Goal: Task Accomplishment & Management: Manage account settings

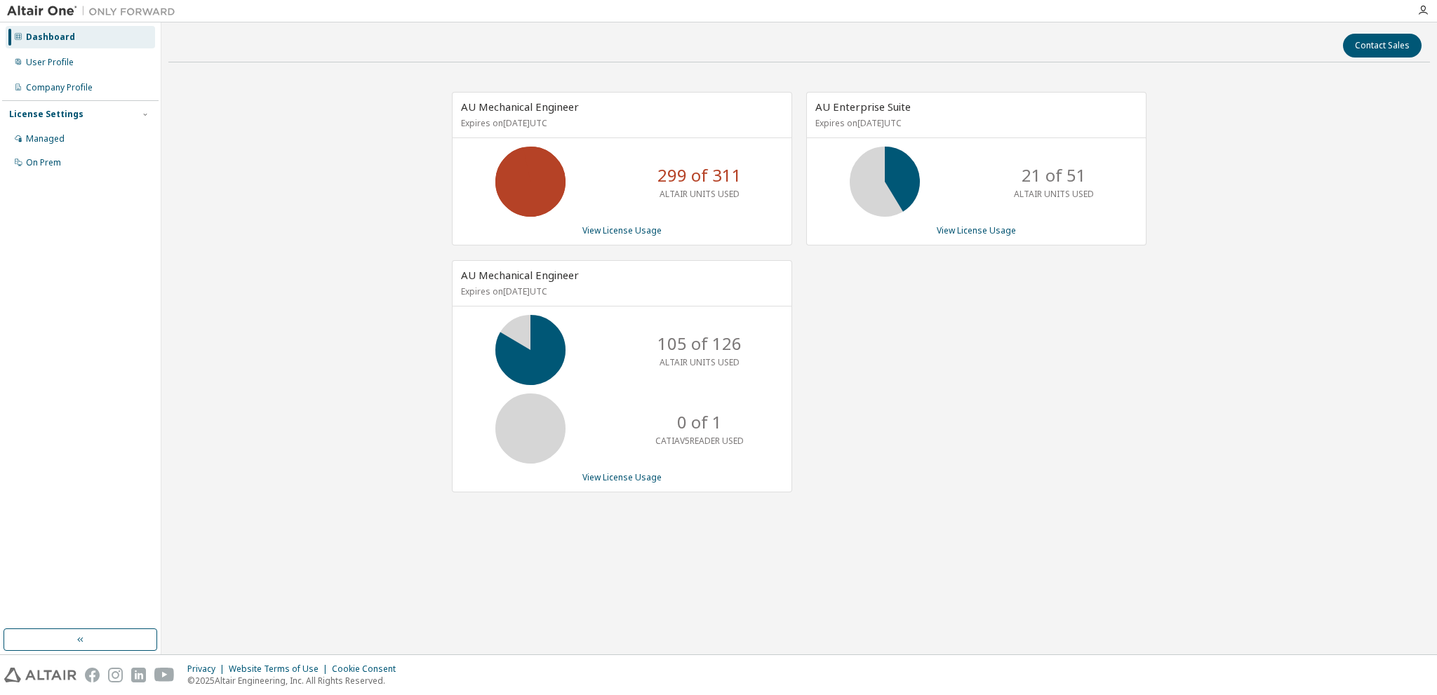
click at [545, 164] on icon at bounding box center [530, 181] width 35 height 35
click at [60, 134] on div "Managed" at bounding box center [45, 138] width 39 height 11
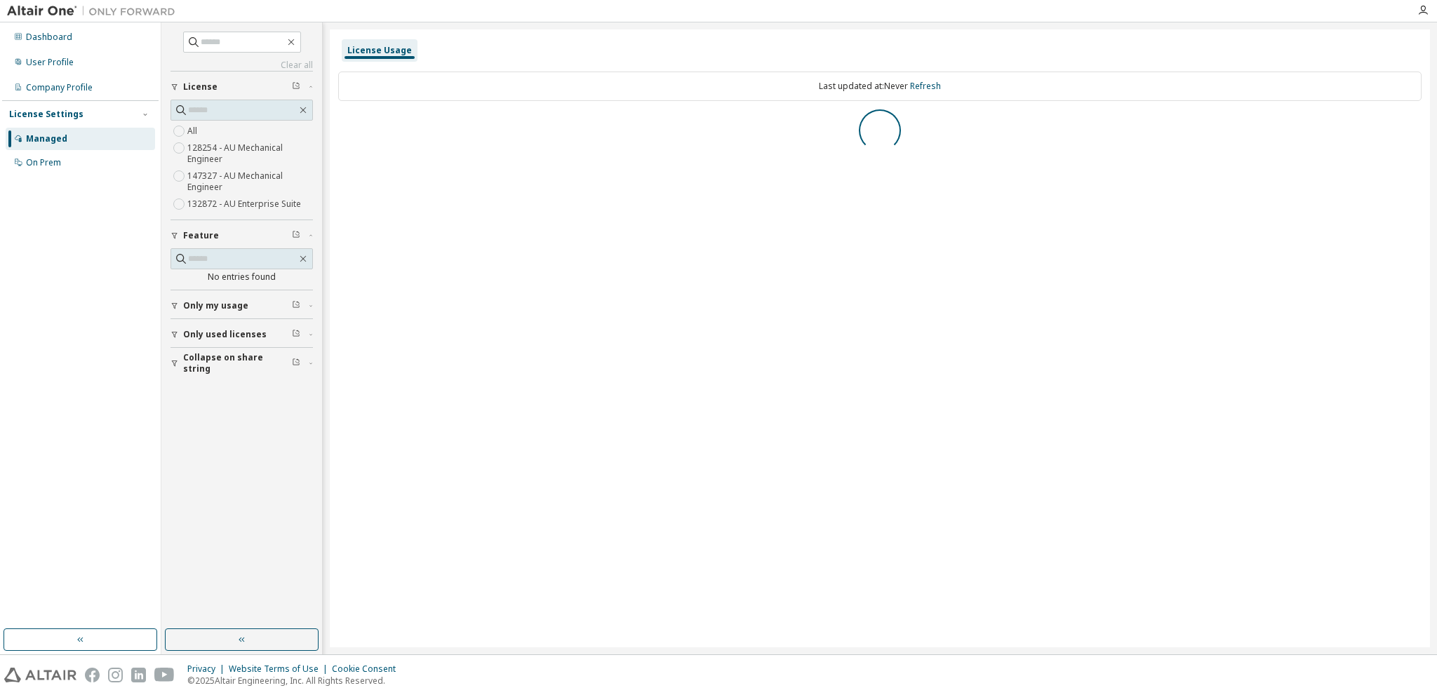
click at [210, 149] on label "128254 - AU Mechanical Engineer" at bounding box center [250, 154] width 126 height 28
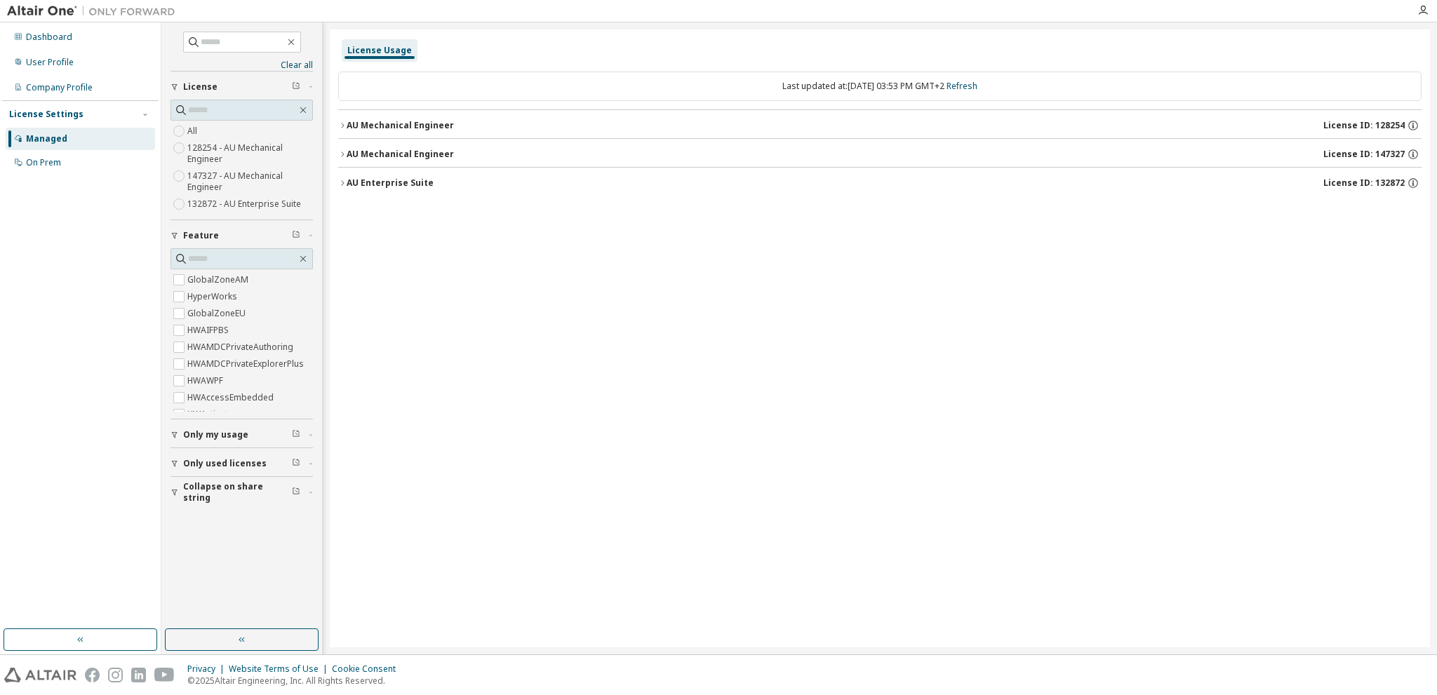
click at [354, 120] on div "AU Mechanical Engineer" at bounding box center [400, 125] width 107 height 11
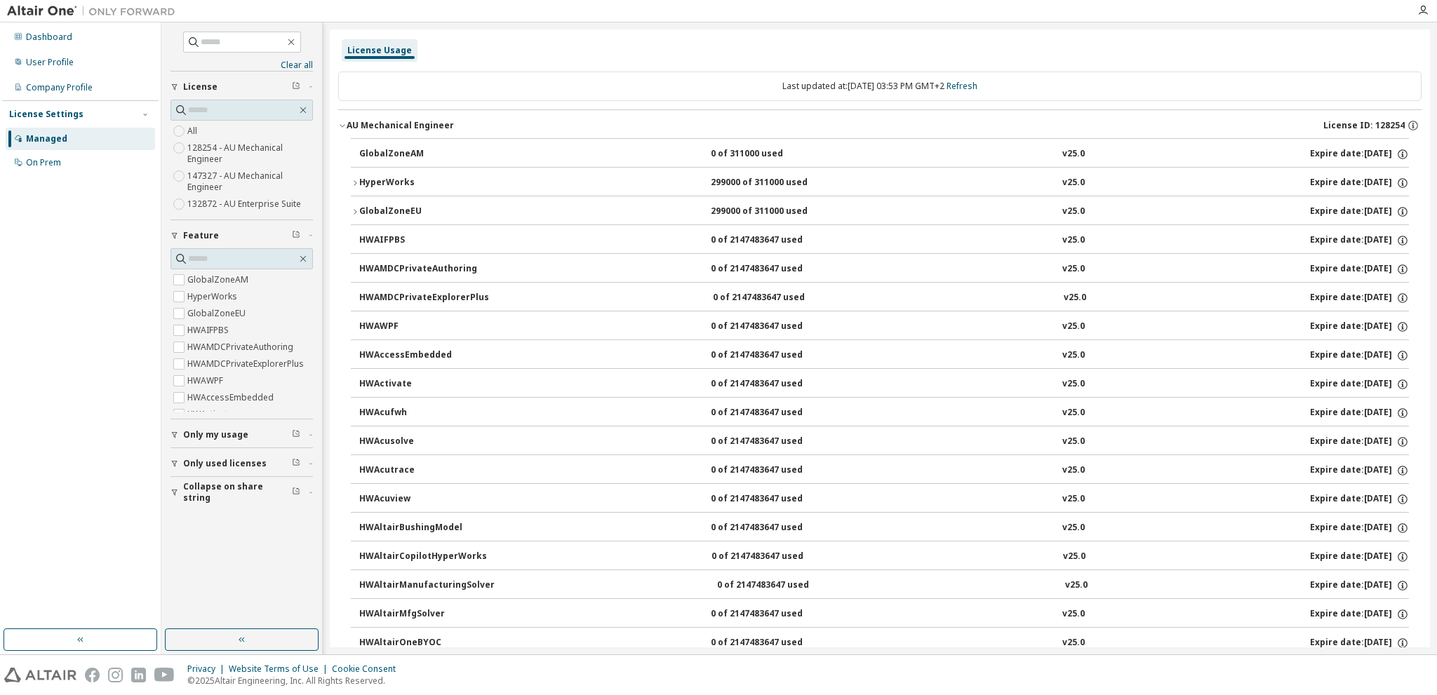
click at [354, 208] on icon "button" at bounding box center [355, 212] width 8 height 8
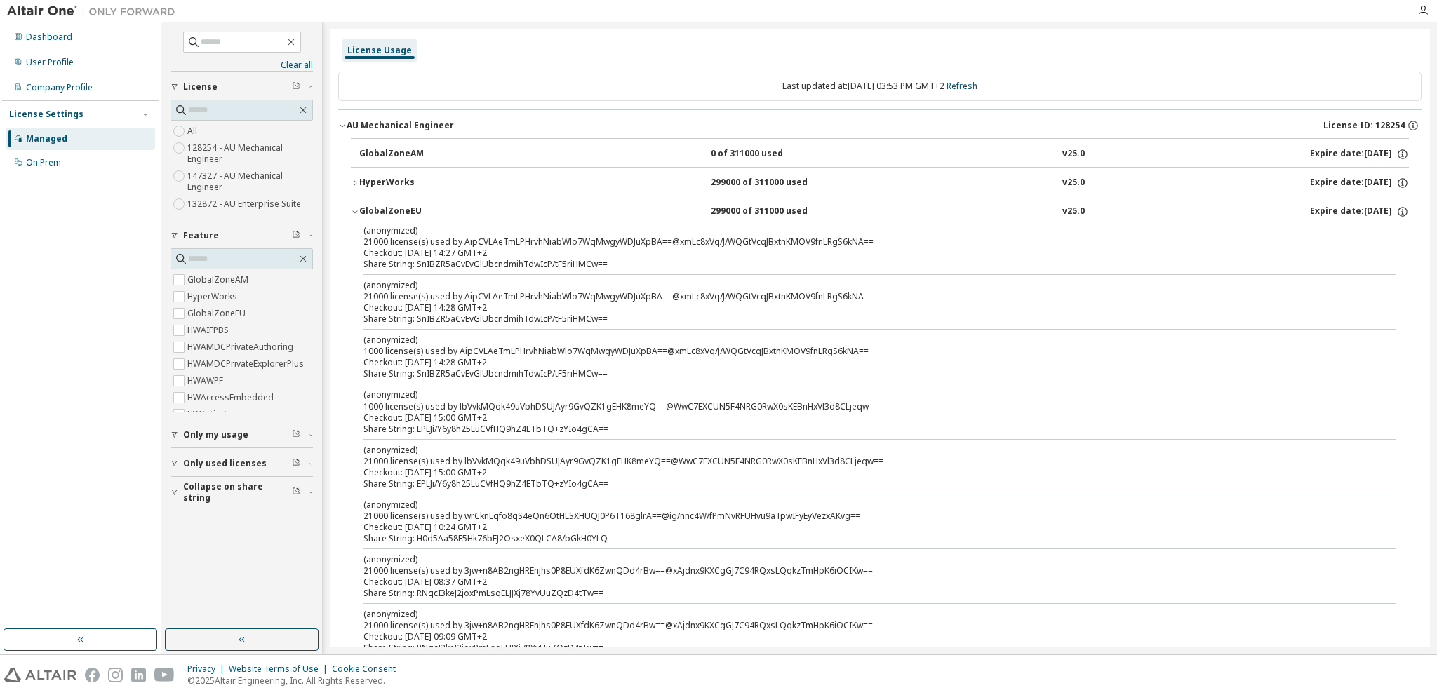
drag, startPoint x: 486, startPoint y: 421, endPoint x: 498, endPoint y: 176, distance: 245.2
drag, startPoint x: 462, startPoint y: 242, endPoint x: 655, endPoint y: 235, distance: 193.1
click at [655, 235] on div "(anonymized) 21000 license(s) used by AipCVLAeTmLPHrvhNiabWlo7WqMwgyWDJuXpBA==@…" at bounding box center [862, 236] width 999 height 23
drag, startPoint x: 856, startPoint y: 241, endPoint x: 462, endPoint y: 246, distance: 393.6
click at [462, 246] on div "(anonymized) 21000 license(s) used by AipCVLAeTmLPHrvhNiabWlo7WqMwgyWDJuXpBA==@…" at bounding box center [862, 236] width 999 height 23
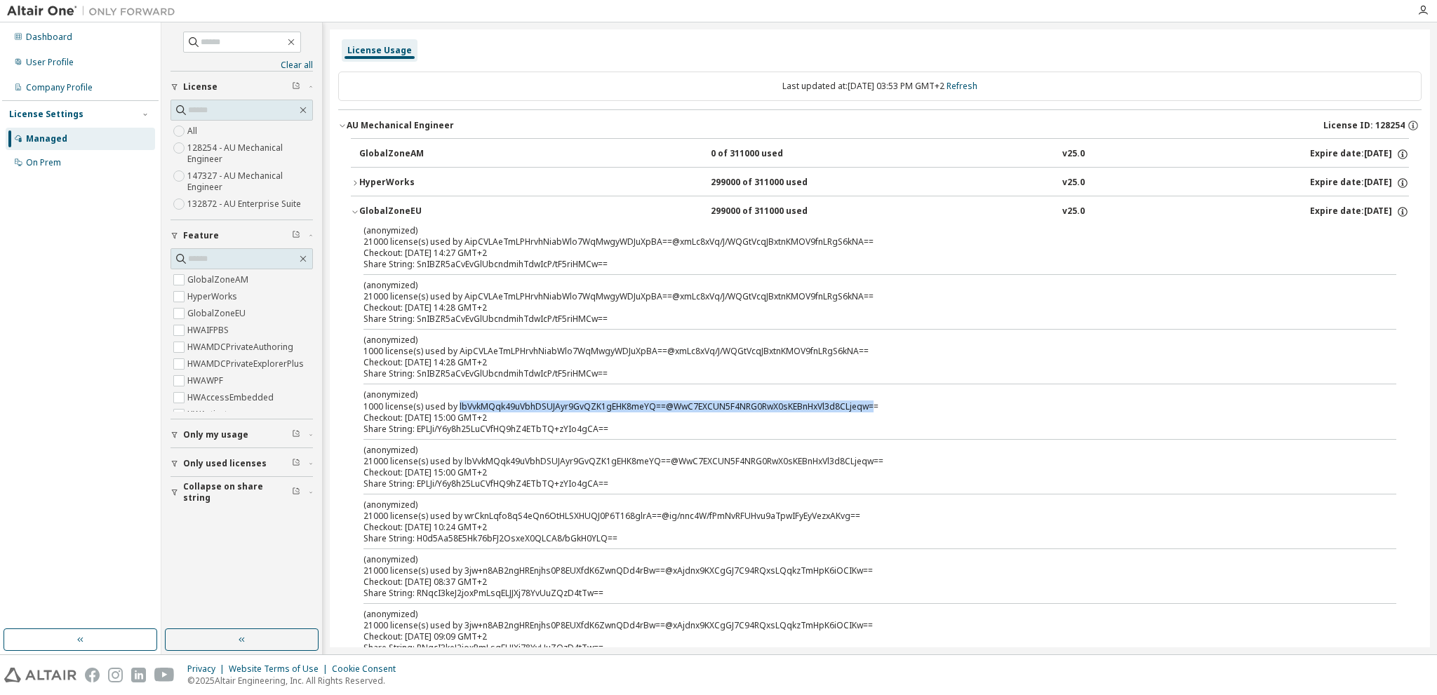
drag, startPoint x: 456, startPoint y: 405, endPoint x: 867, endPoint y: 408, distance: 411.1
click at [867, 408] on div "(anonymized) 1000 license(s) used by lbVvkMQqk49uVbhDSUJAyr9GvQZK1gEHK8meYQ==@W…" at bounding box center [862, 400] width 999 height 23
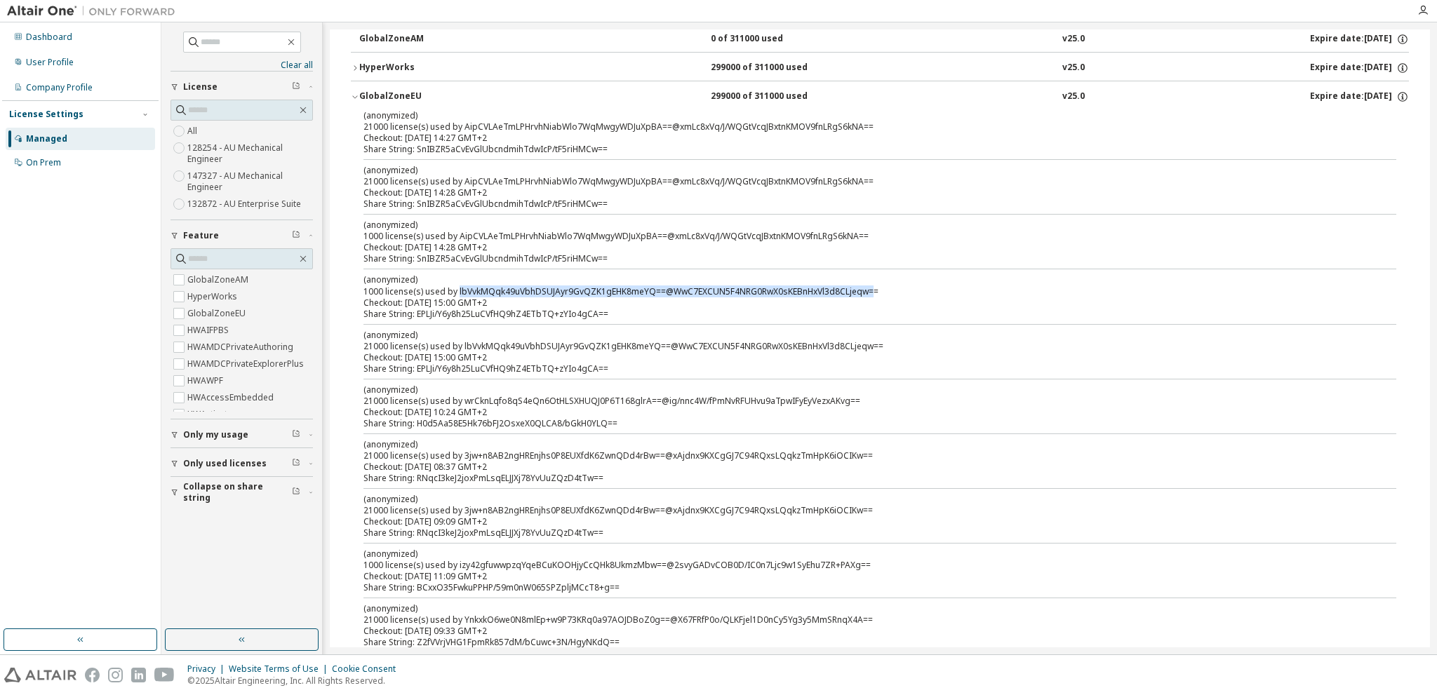
scroll to position [140, 0]
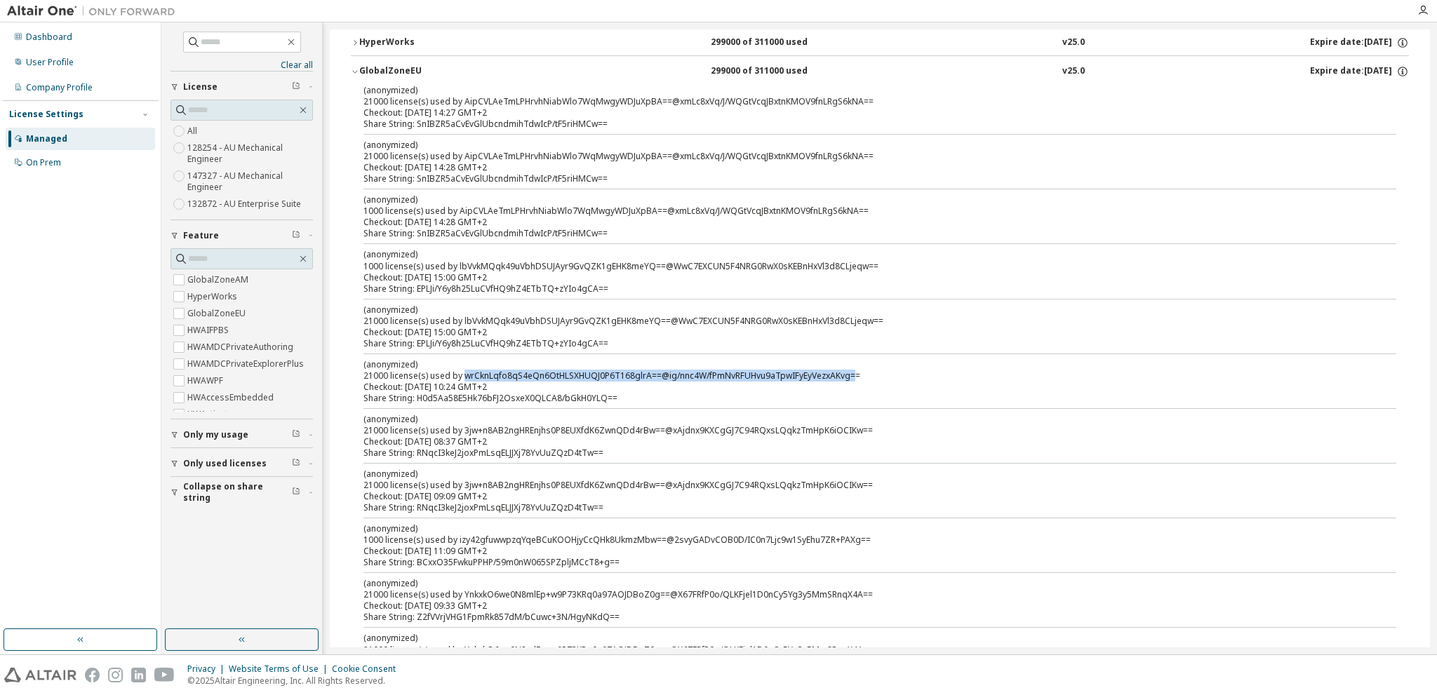
drag, startPoint x: 461, startPoint y: 374, endPoint x: 849, endPoint y: 373, distance: 388.0
click at [849, 373] on div "(anonymized) 21000 license(s) used by wrCknLqfo8qS4eQn6OtHLSXHUQJ0P6T168glrA==@…" at bounding box center [862, 370] width 999 height 23
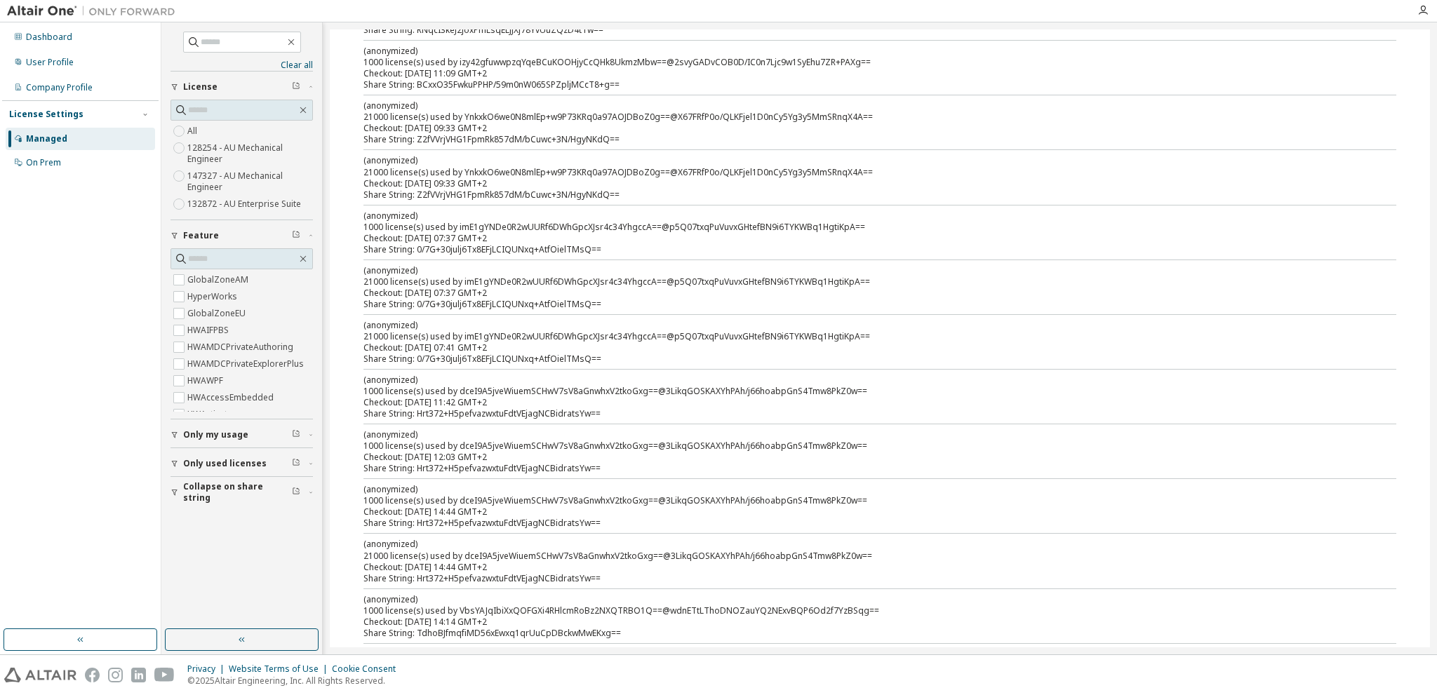
scroll to position [0, 0]
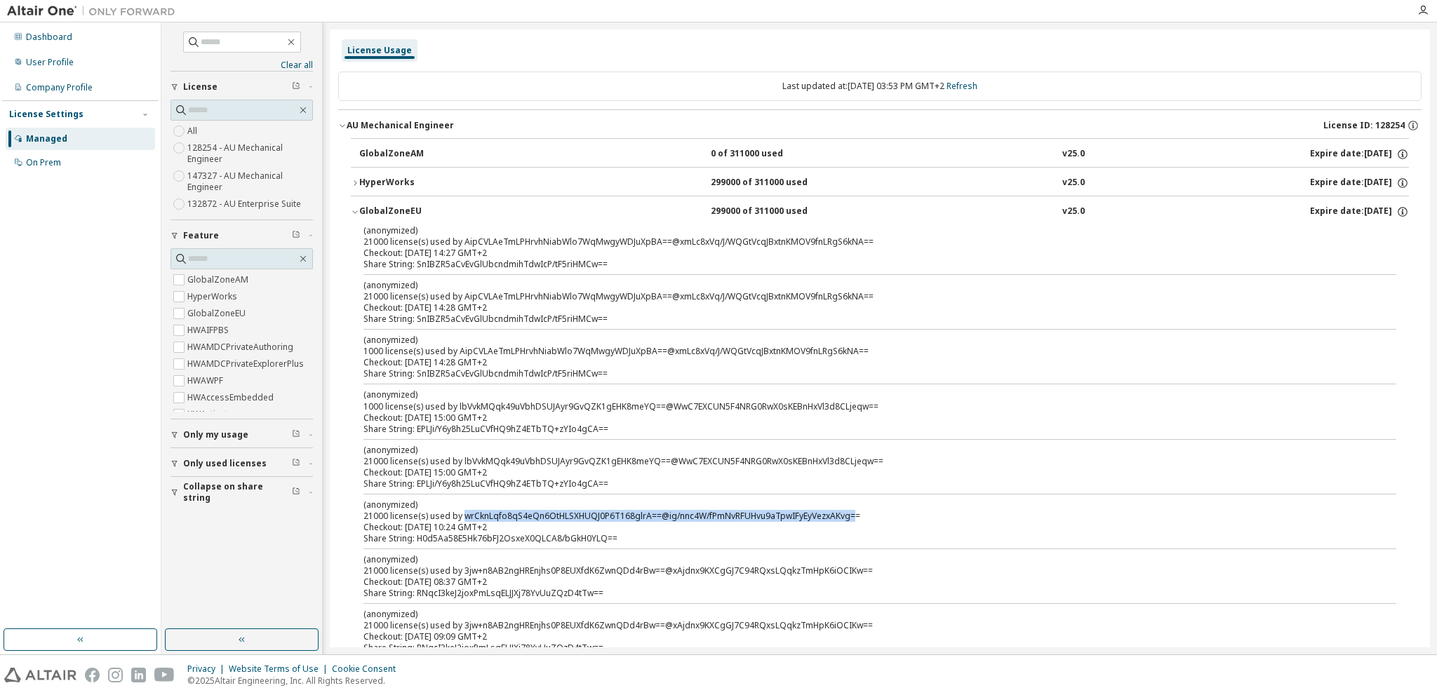
drag, startPoint x: 563, startPoint y: 505, endPoint x: 536, endPoint y: 147, distance: 358.8
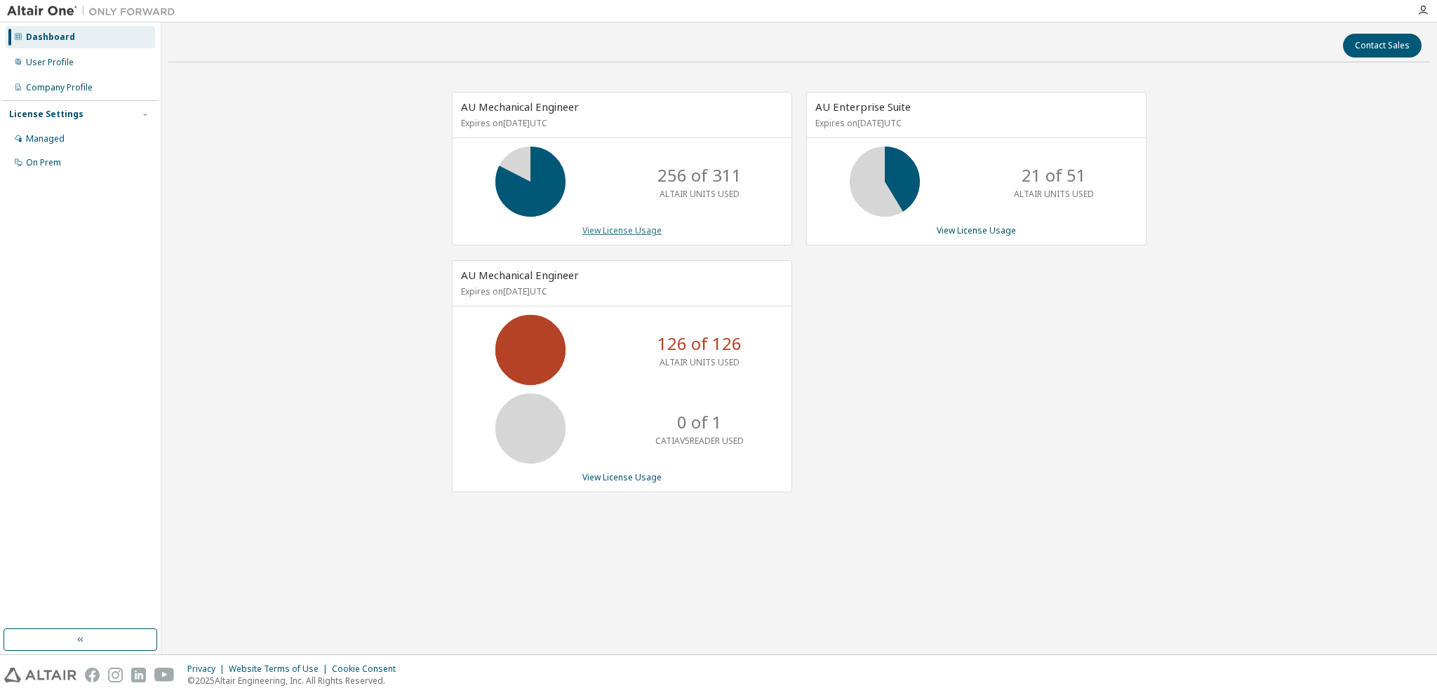
click at [623, 229] on link "View License Usage" at bounding box center [621, 231] width 79 height 12
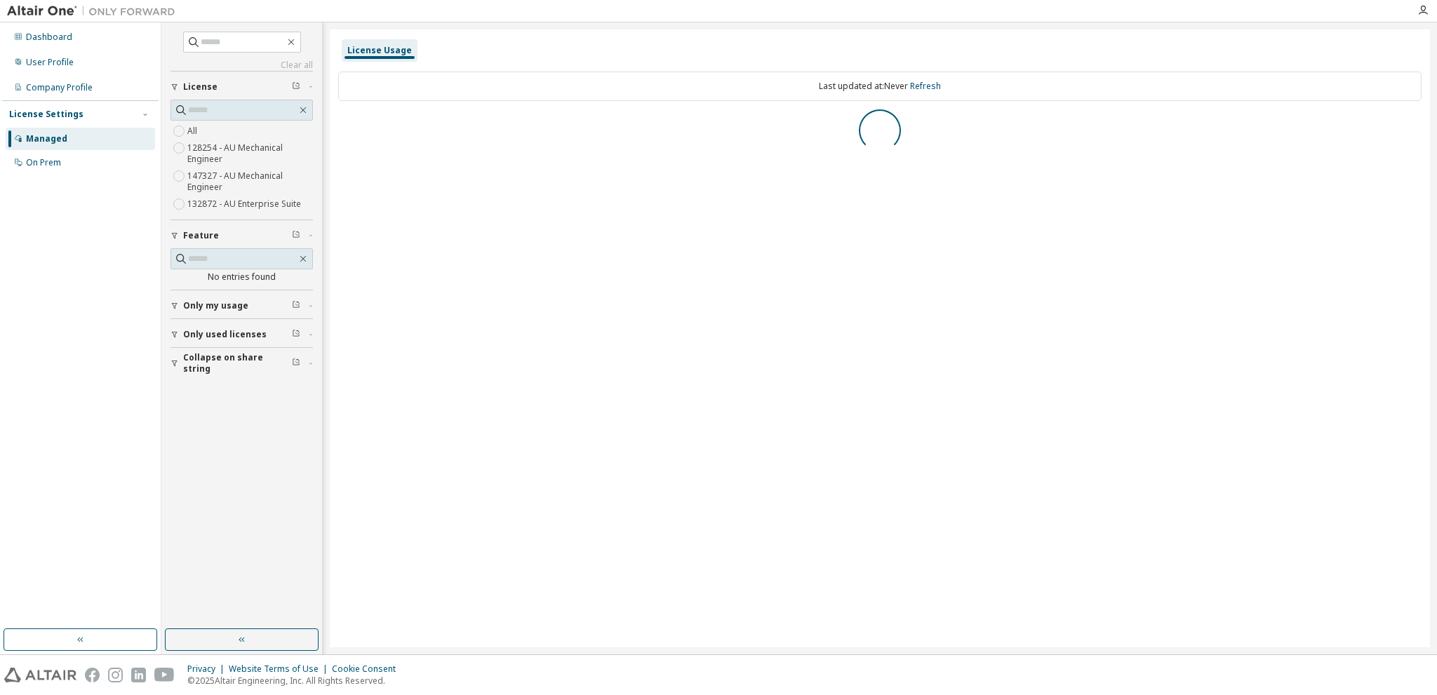
click at [208, 173] on label "147327 - AU Mechanical Engineer" at bounding box center [250, 182] width 126 height 28
click at [207, 151] on label "128254 - AU Mechanical Engineer" at bounding box center [250, 154] width 126 height 28
click at [209, 174] on label "147327 - AU Mechanical Engineer" at bounding box center [250, 182] width 126 height 28
click at [216, 203] on label "132872 - AU Enterprise Suite" at bounding box center [245, 204] width 116 height 17
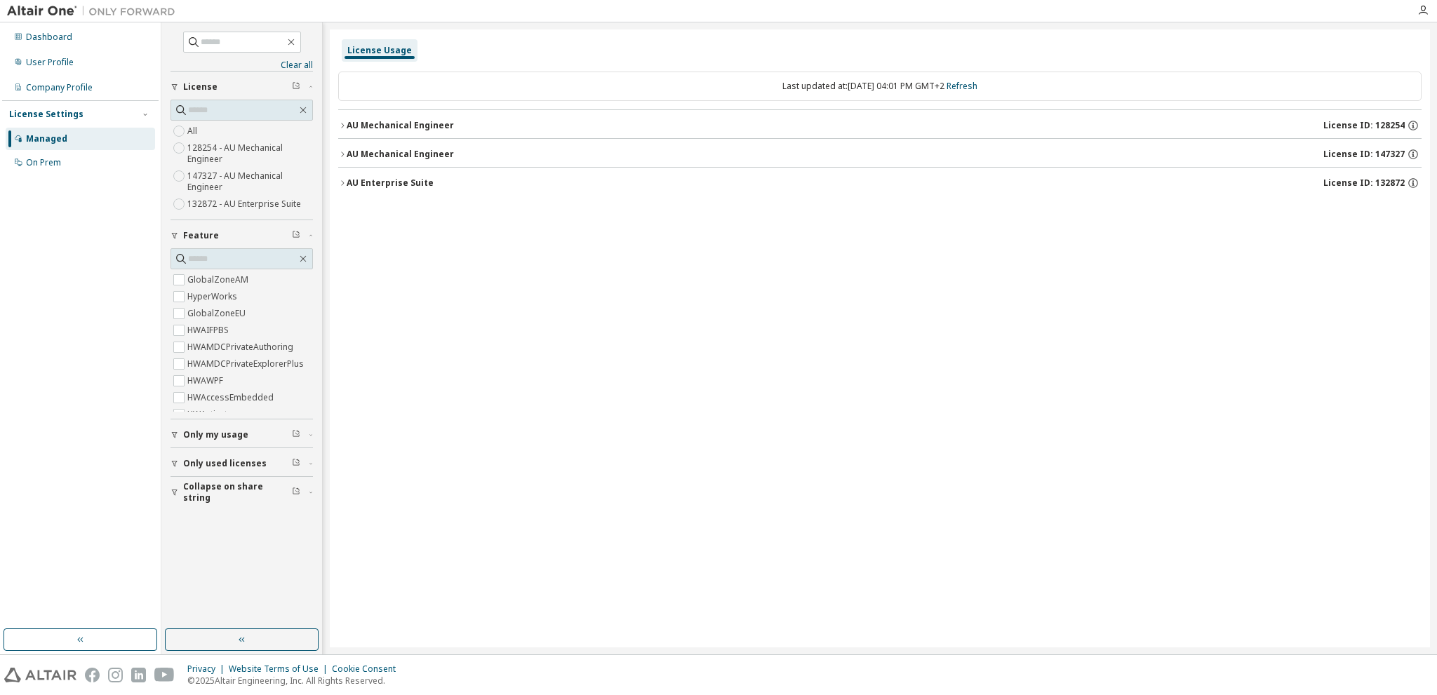
click at [220, 462] on span "Only used licenses" at bounding box center [224, 463] width 83 height 11
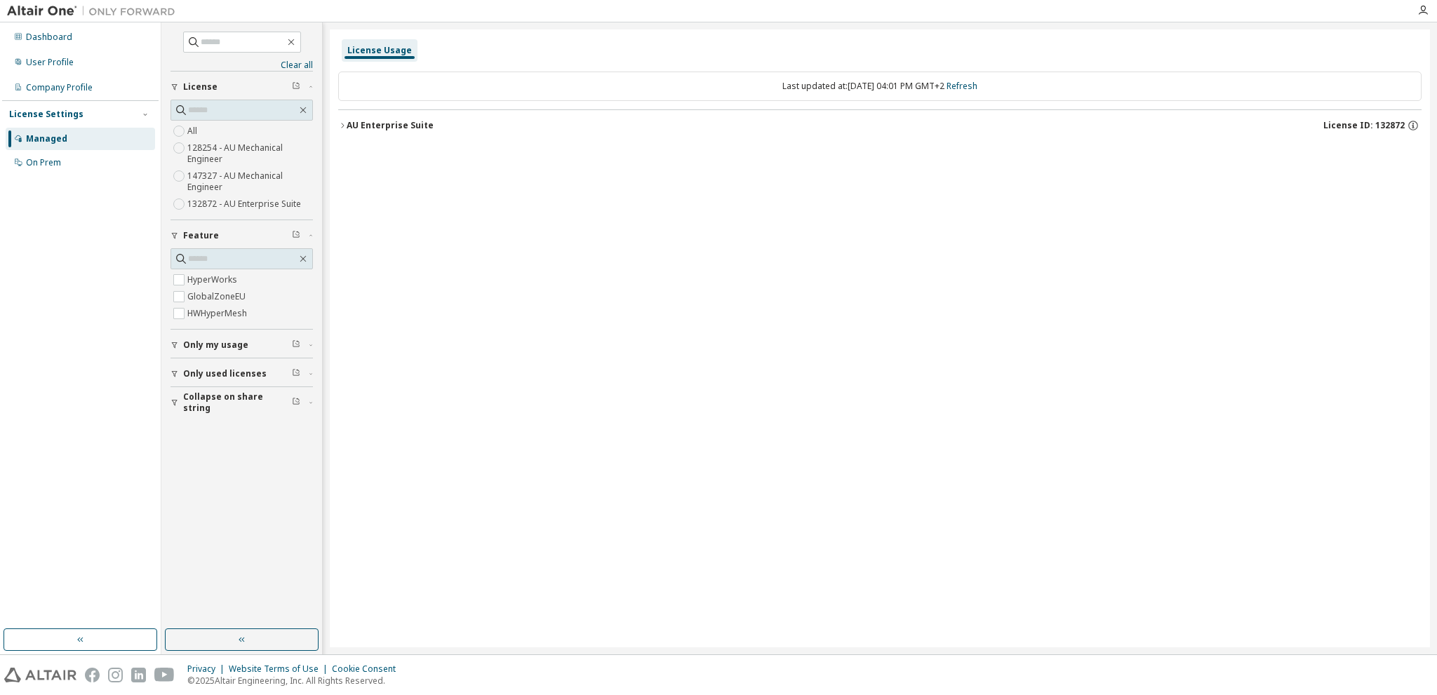
click at [222, 397] on span "Collapse on share string" at bounding box center [237, 402] width 109 height 22
click at [614, 340] on div "License Usage Last updated at: [DATE] 04:01 PM GMT+2 Refresh AU Enterprise Suit…" at bounding box center [880, 338] width 1100 height 618
click at [233, 179] on label "147327 - AU Mechanical Engineer" at bounding box center [250, 182] width 126 height 28
click at [365, 125] on div at bounding box center [879, 130] width 1083 height 42
click at [364, 125] on div "AU Mechanical Engineer" at bounding box center [400, 125] width 107 height 11
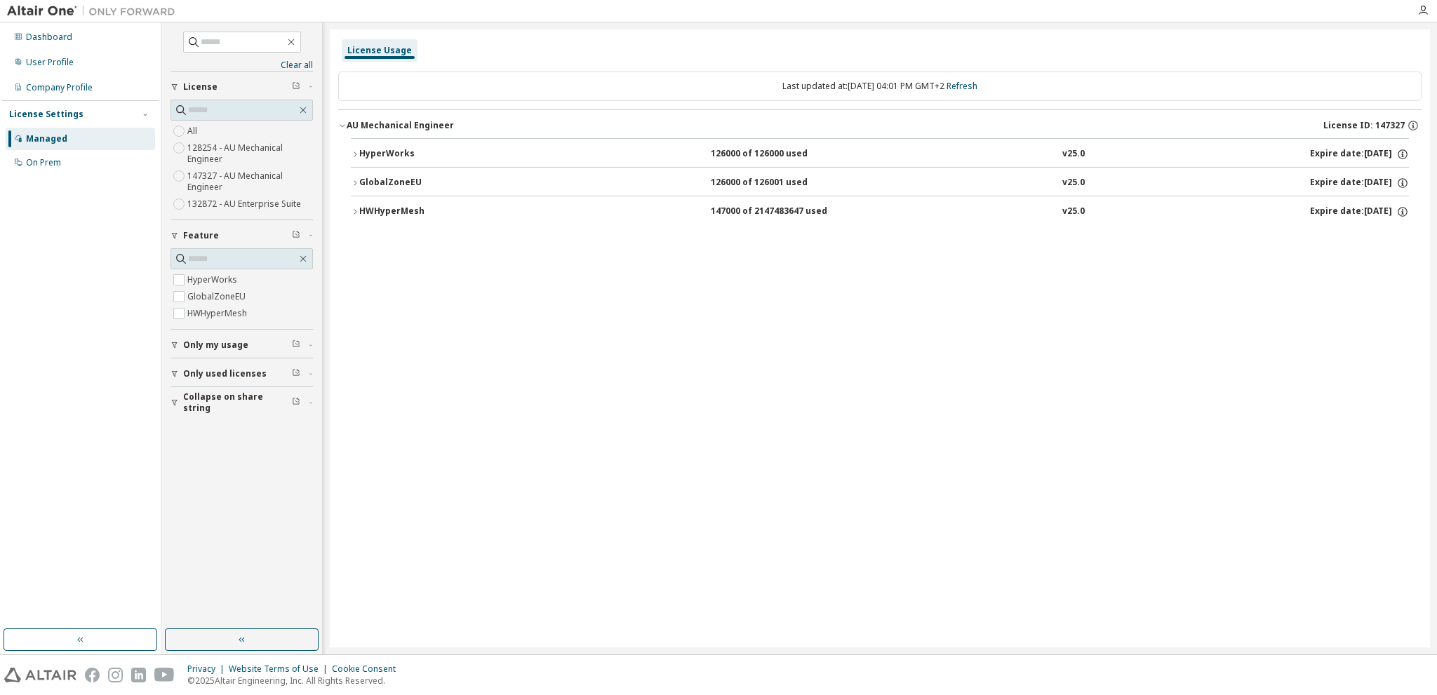
click at [363, 154] on div "HyperWorks" at bounding box center [422, 154] width 126 height 13
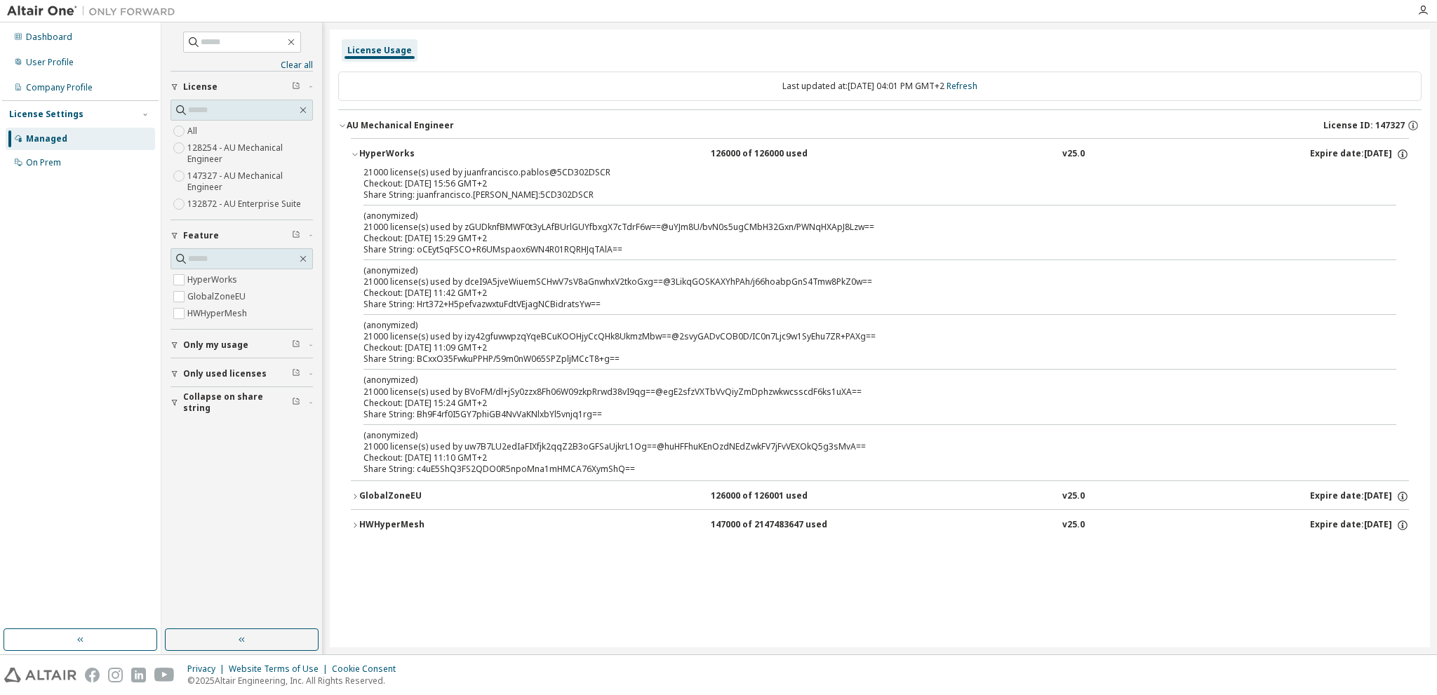
click at [222, 151] on label "128254 - AU Mechanical Engineer" at bounding box center [250, 154] width 126 height 28
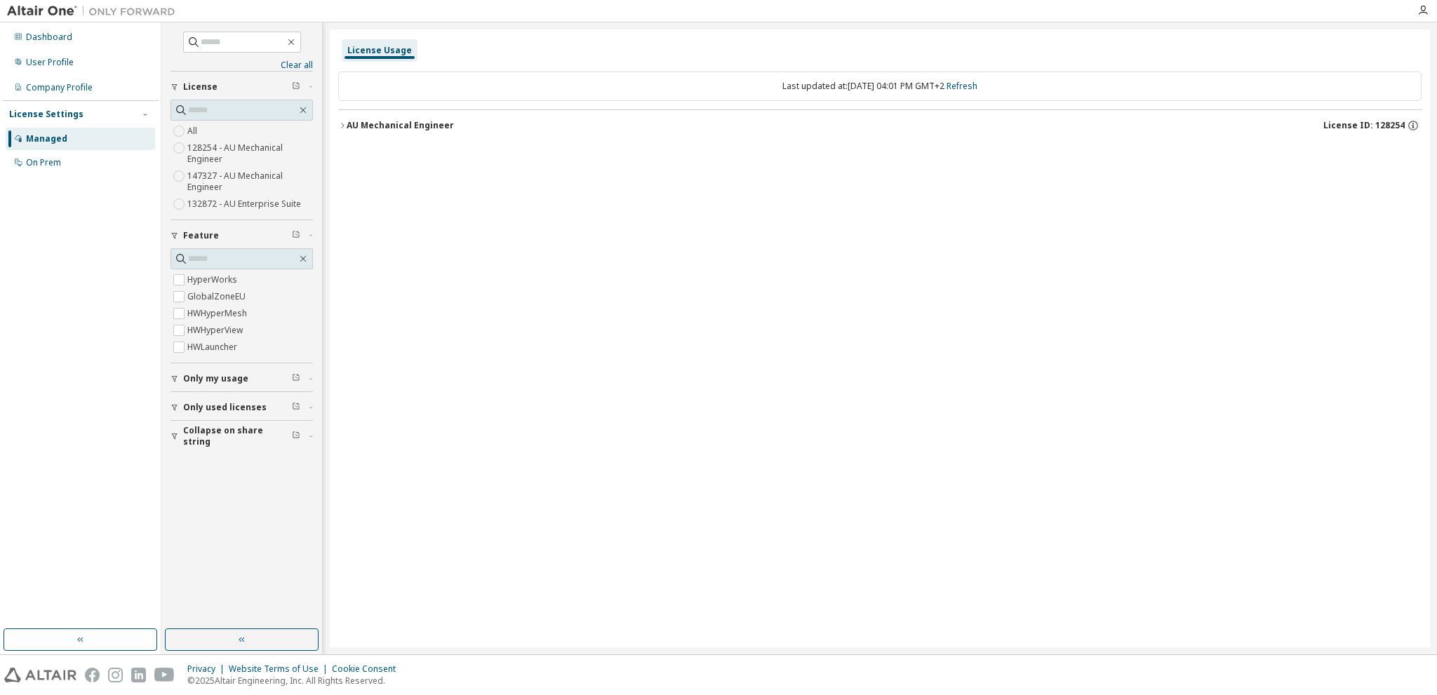
click at [344, 128] on icon "button" at bounding box center [342, 125] width 8 height 8
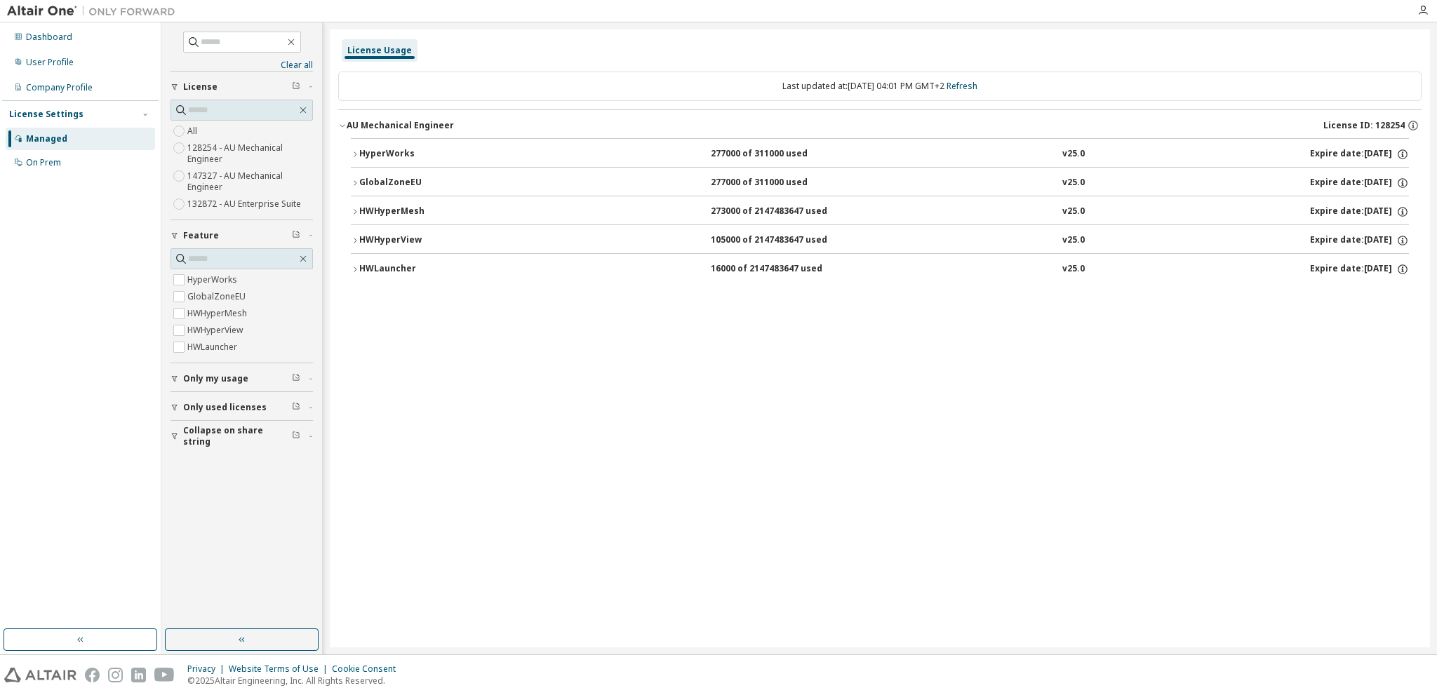
click at [360, 145] on button "HyperWorks 277000 of 311000 used v25.0 Expire date: [DATE]" at bounding box center [880, 154] width 1058 height 31
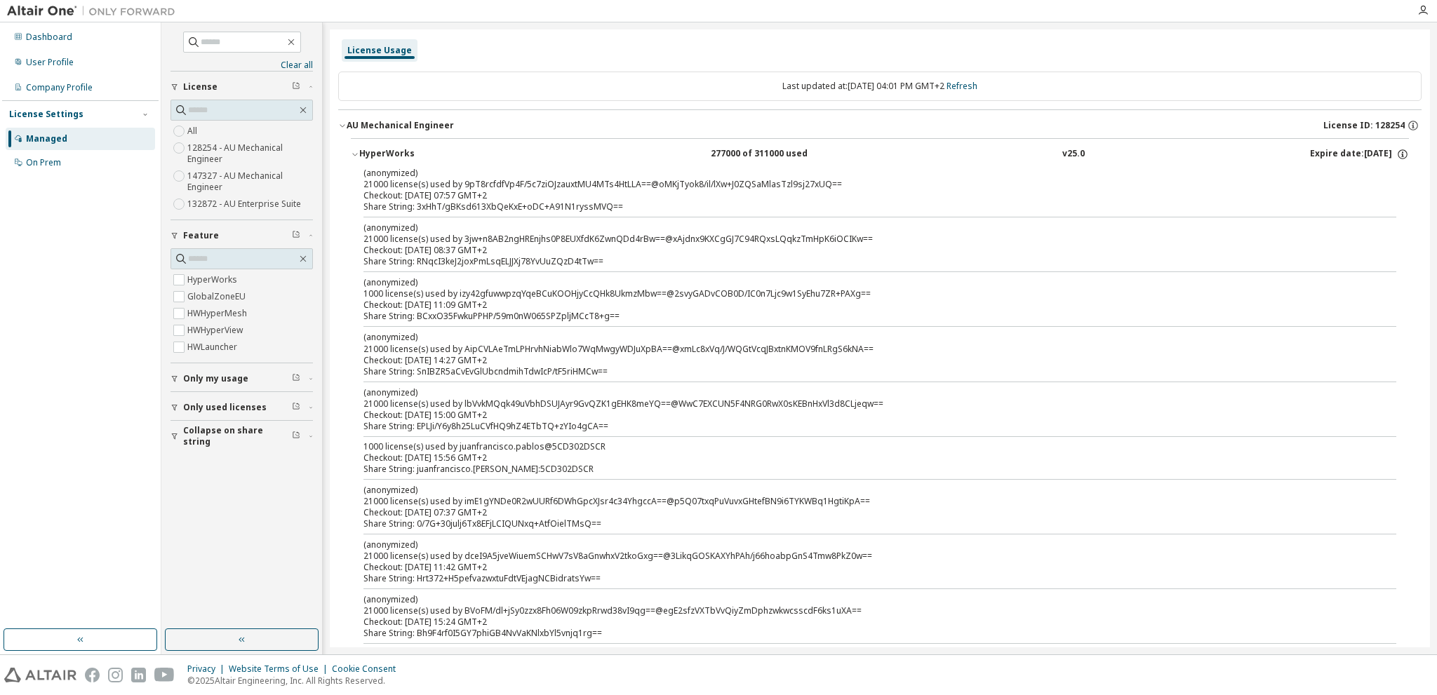
click at [360, 145] on button "HyperWorks 277000 of 311000 used v25.0 Expire date: [DATE]" at bounding box center [880, 154] width 1058 height 31
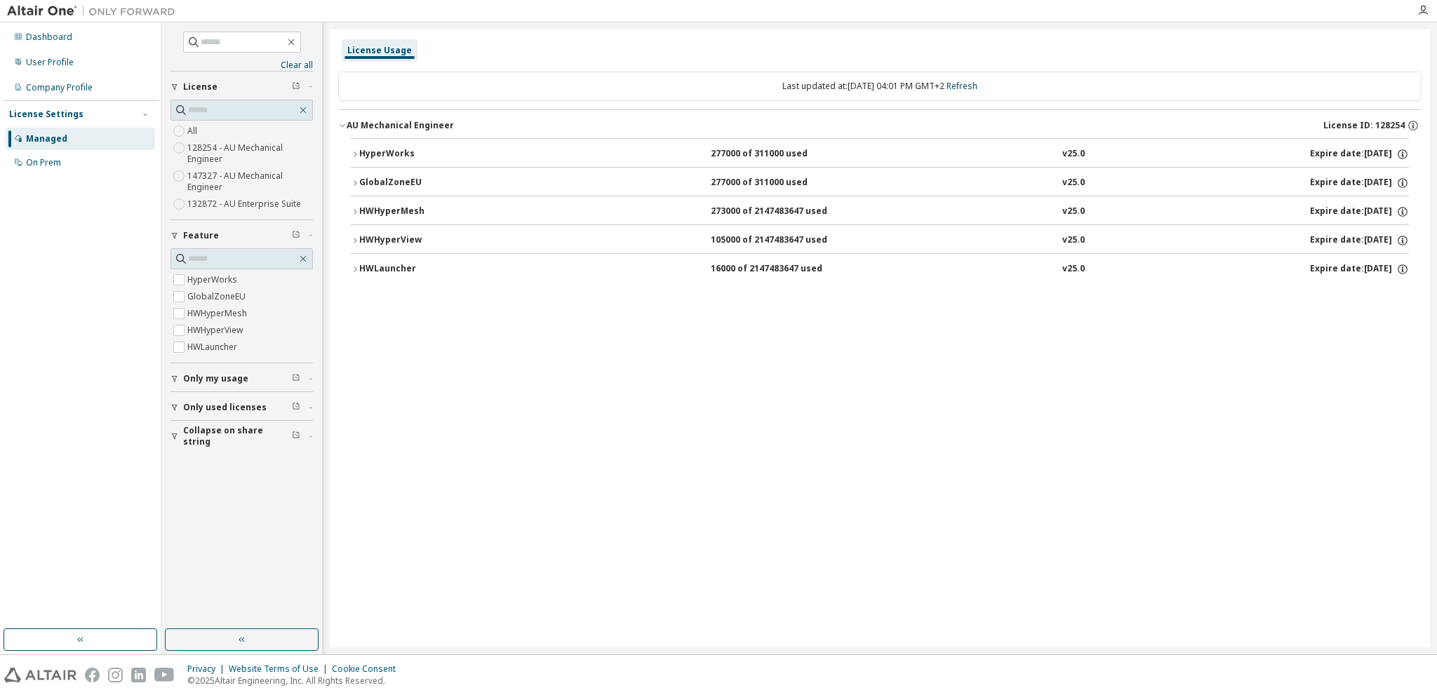
click at [396, 155] on div "HyperWorks" at bounding box center [422, 154] width 126 height 13
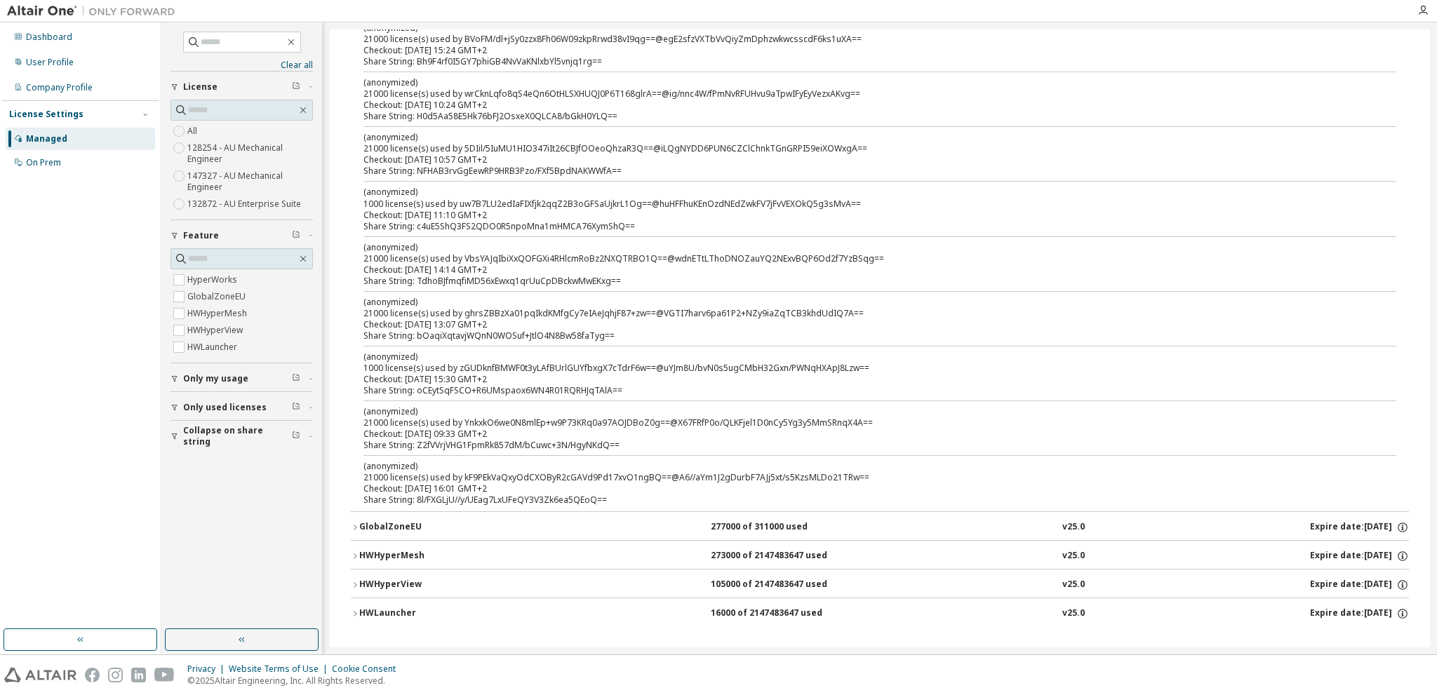
scroll to position [573, 0]
click at [401, 523] on div "GlobalZoneEU" at bounding box center [422, 527] width 126 height 13
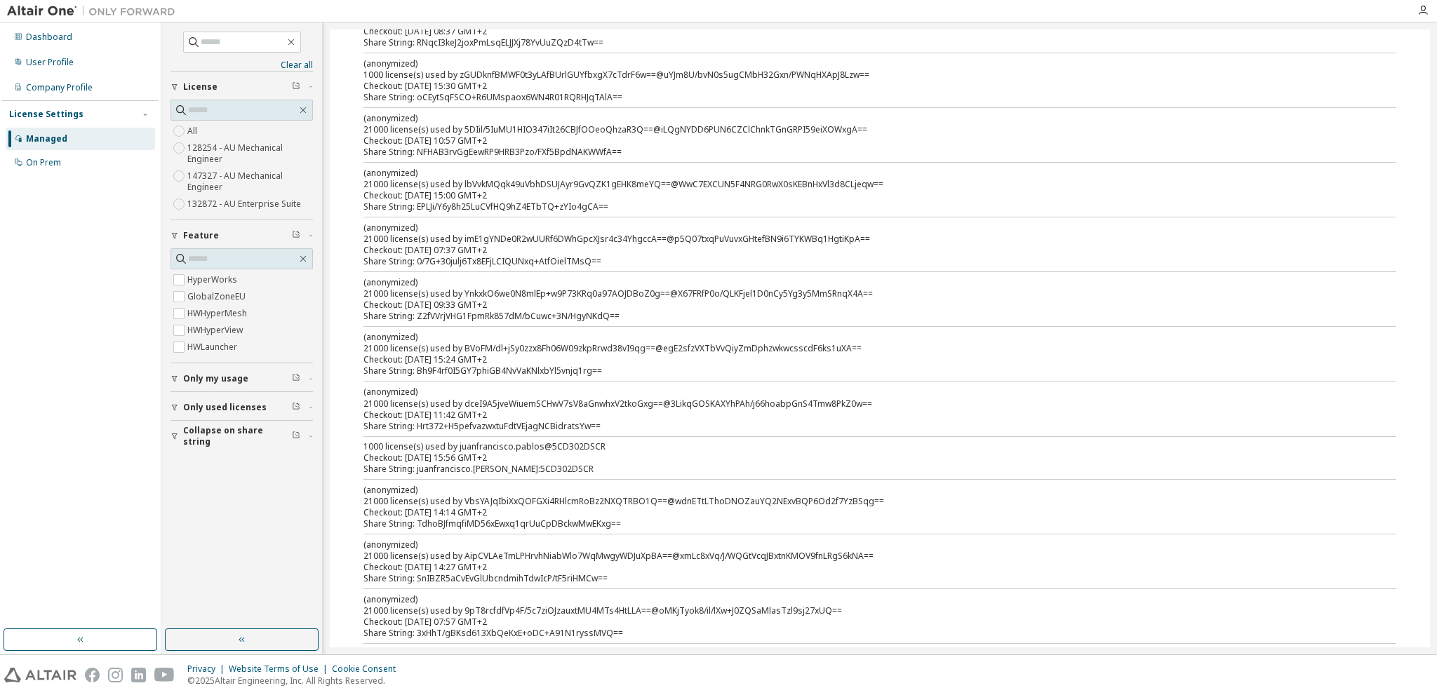
scroll to position [1136, 0]
